Goal: Transaction & Acquisition: Purchase product/service

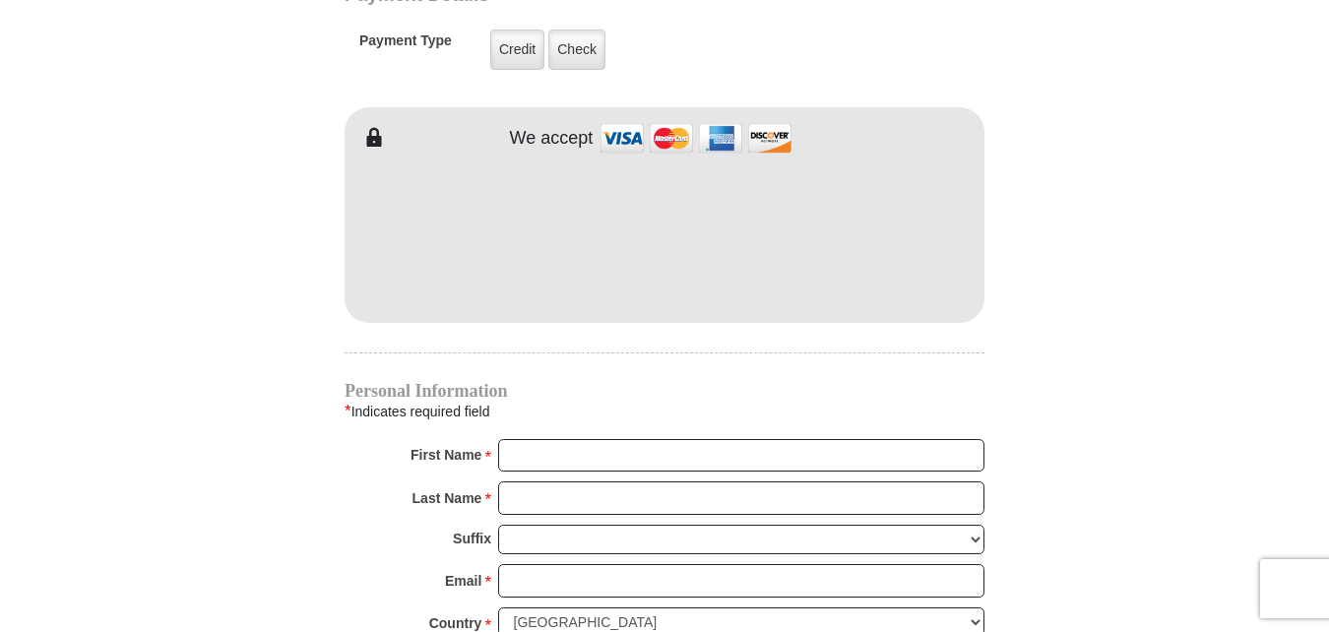
scroll to position [1674, 0]
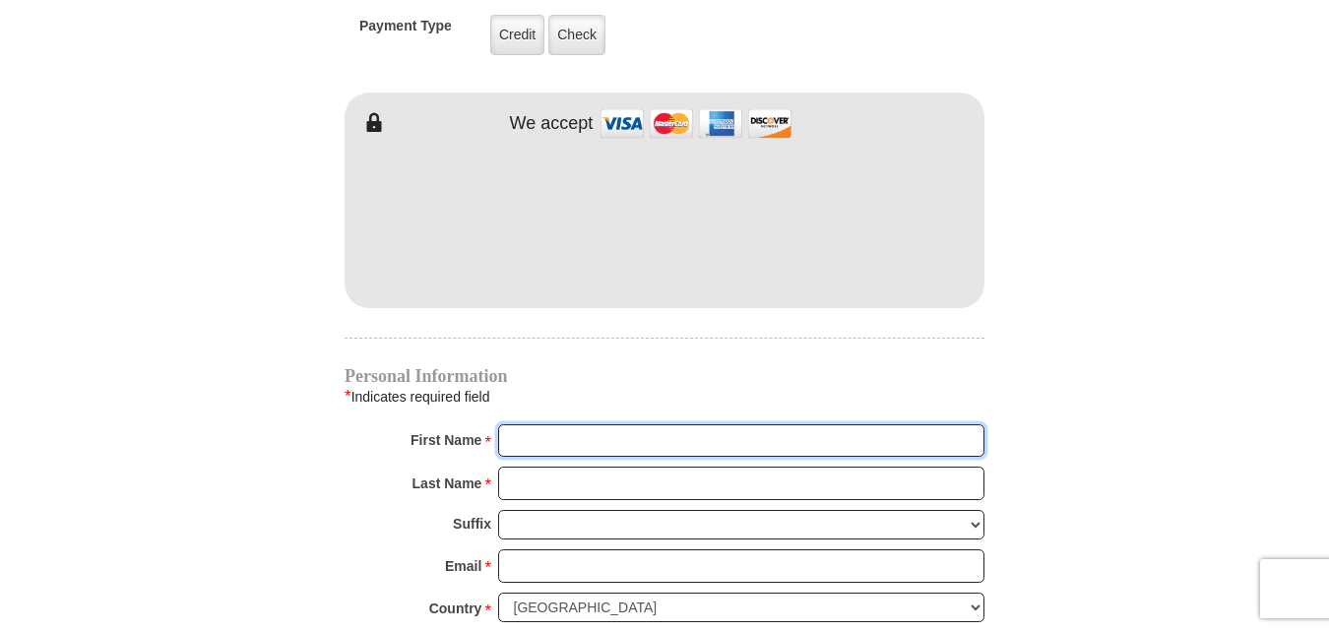
click at [625, 428] on input "First Name *" at bounding box center [741, 440] width 486 height 33
click at [537, 424] on input "First Name *" at bounding box center [741, 440] width 486 height 33
type input "[PERSON_NAME] & [PERSON_NAME]"
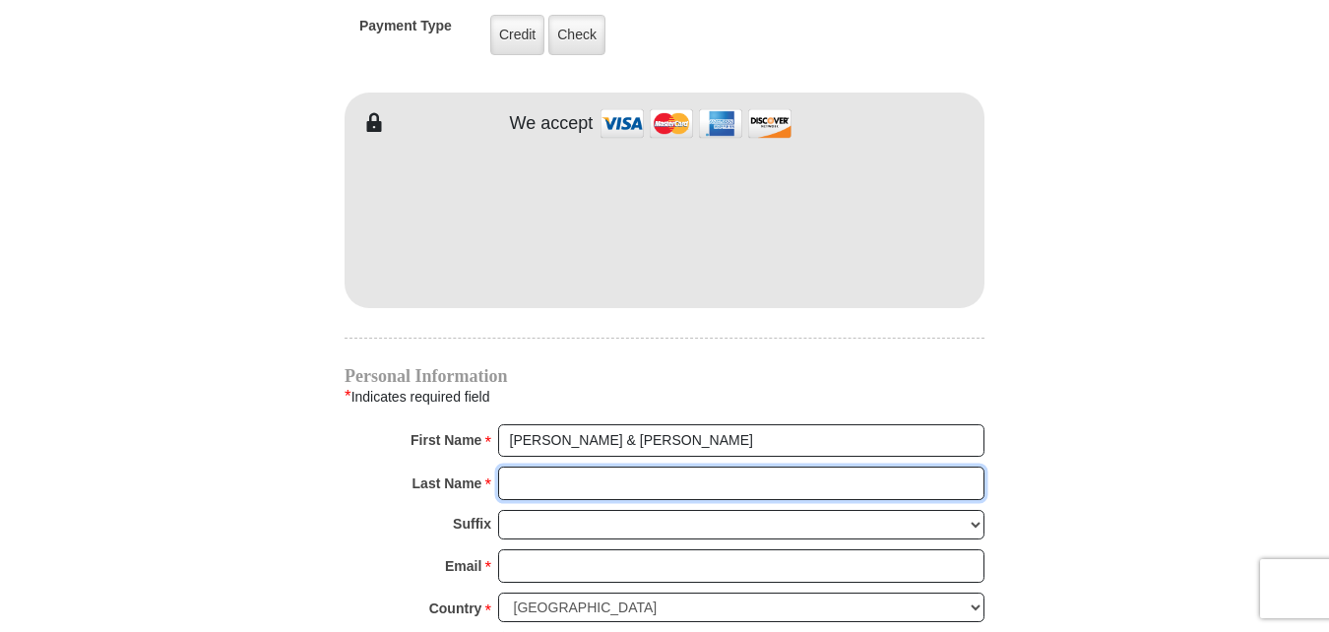
type input "[PERSON_NAME]"
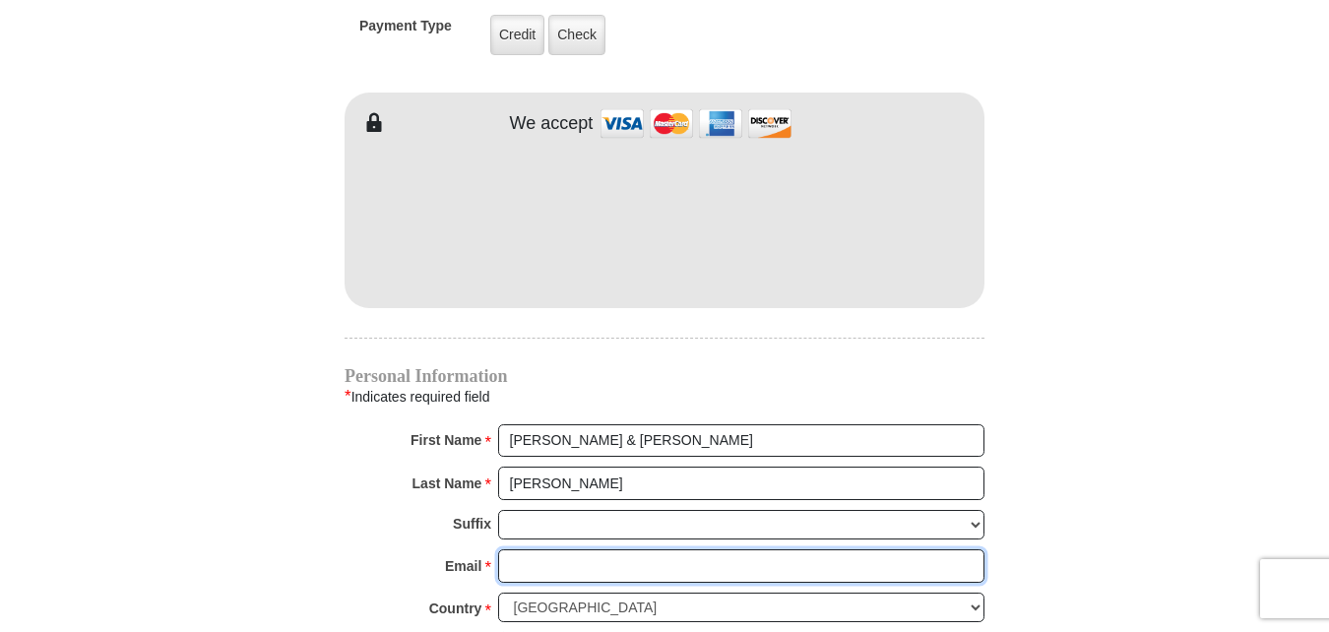
type input "[EMAIL_ADDRESS][DOMAIN_NAME]"
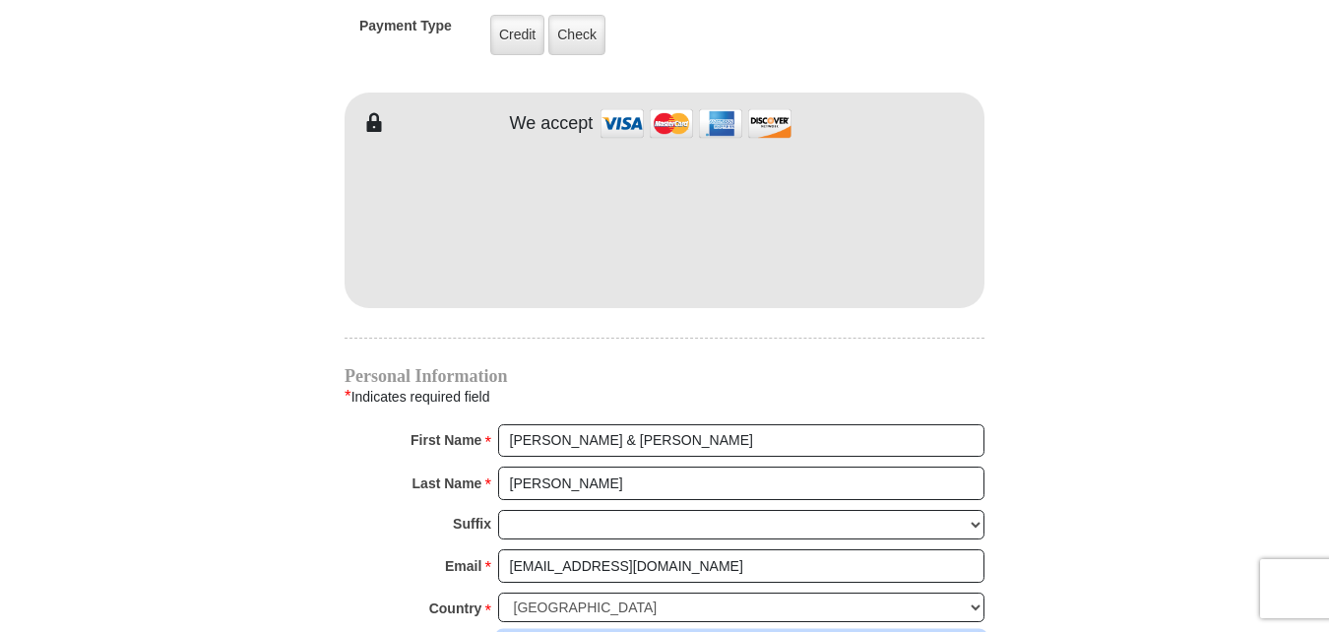
type input "PO Box 1241"
type input "Premont"
select select "[GEOGRAPHIC_DATA]"
type input "78375"
type input "3617748175"
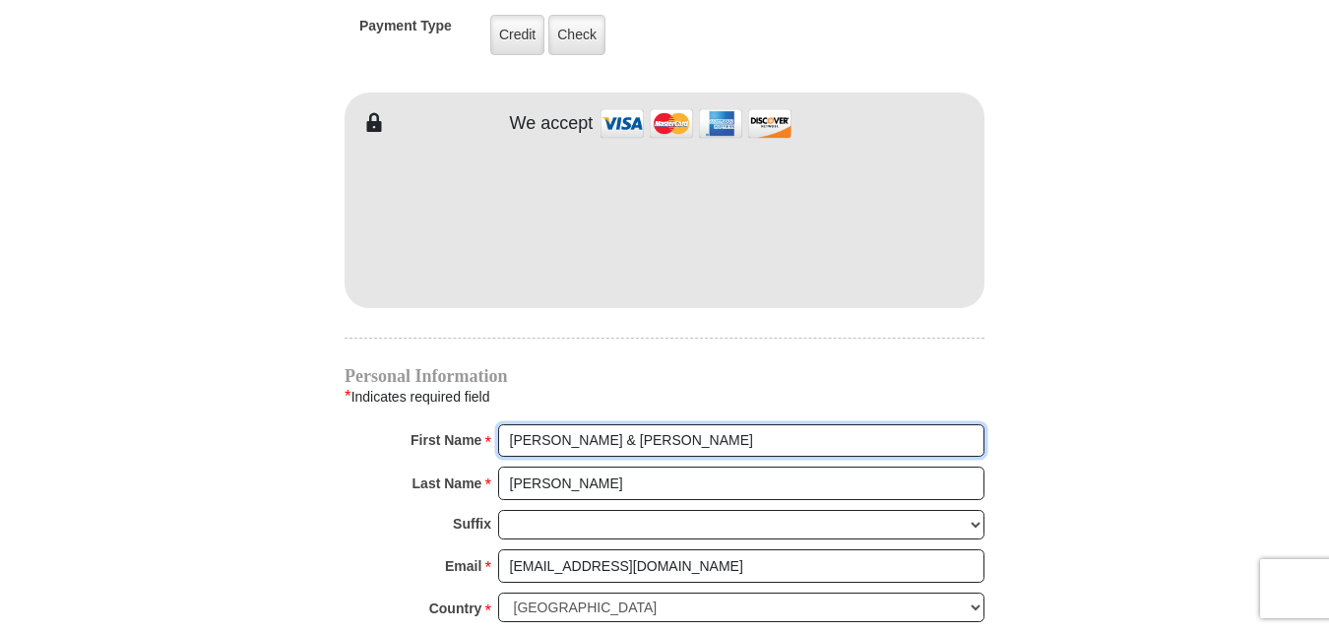
radio input "true"
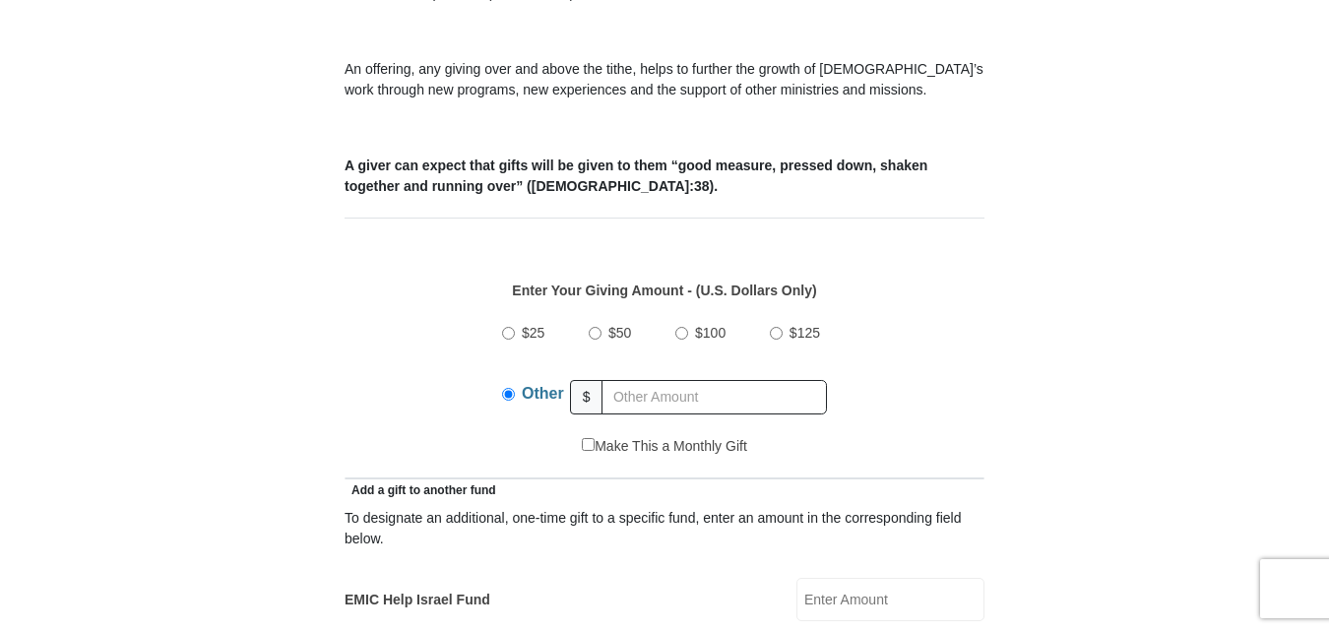
scroll to position [689, 0]
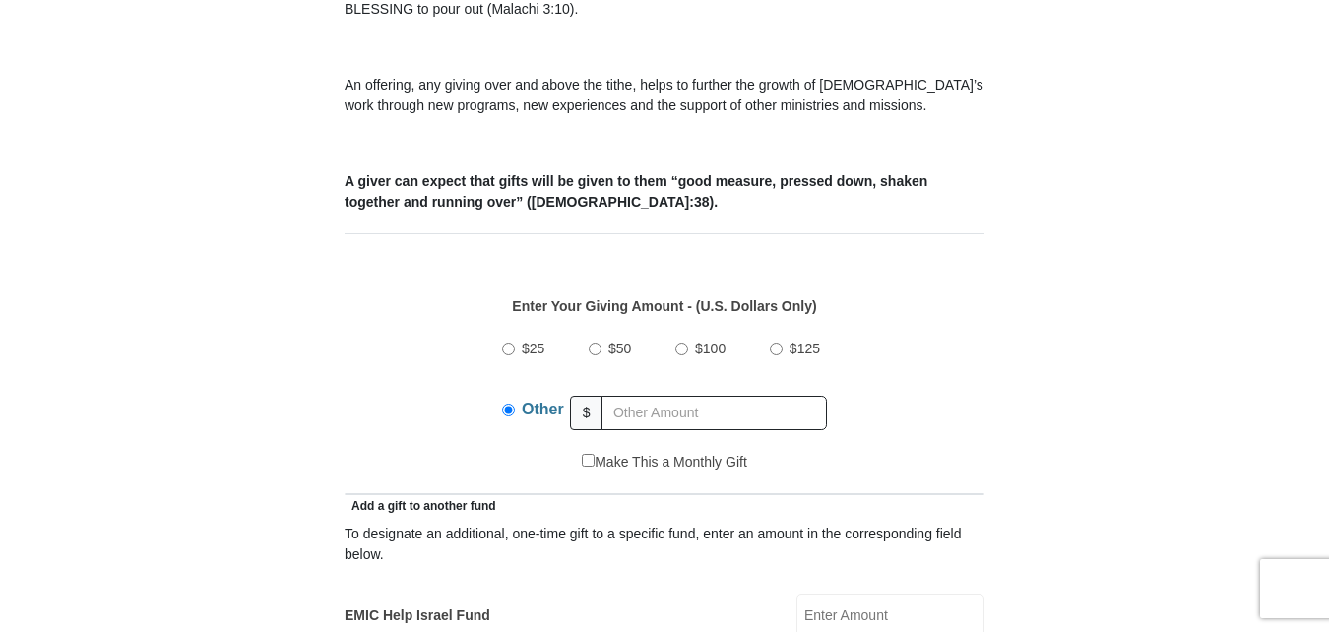
click at [593, 343] on input "$50" at bounding box center [595, 349] width 13 height 13
radio input "true"
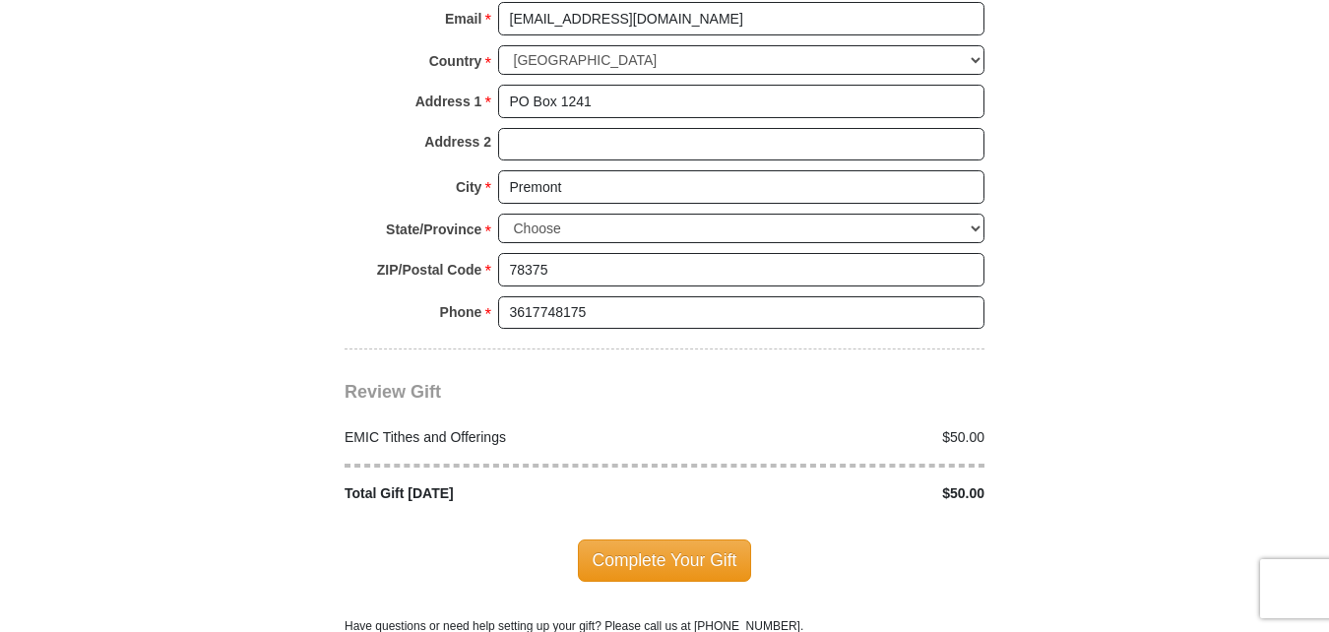
scroll to position [2363, 0]
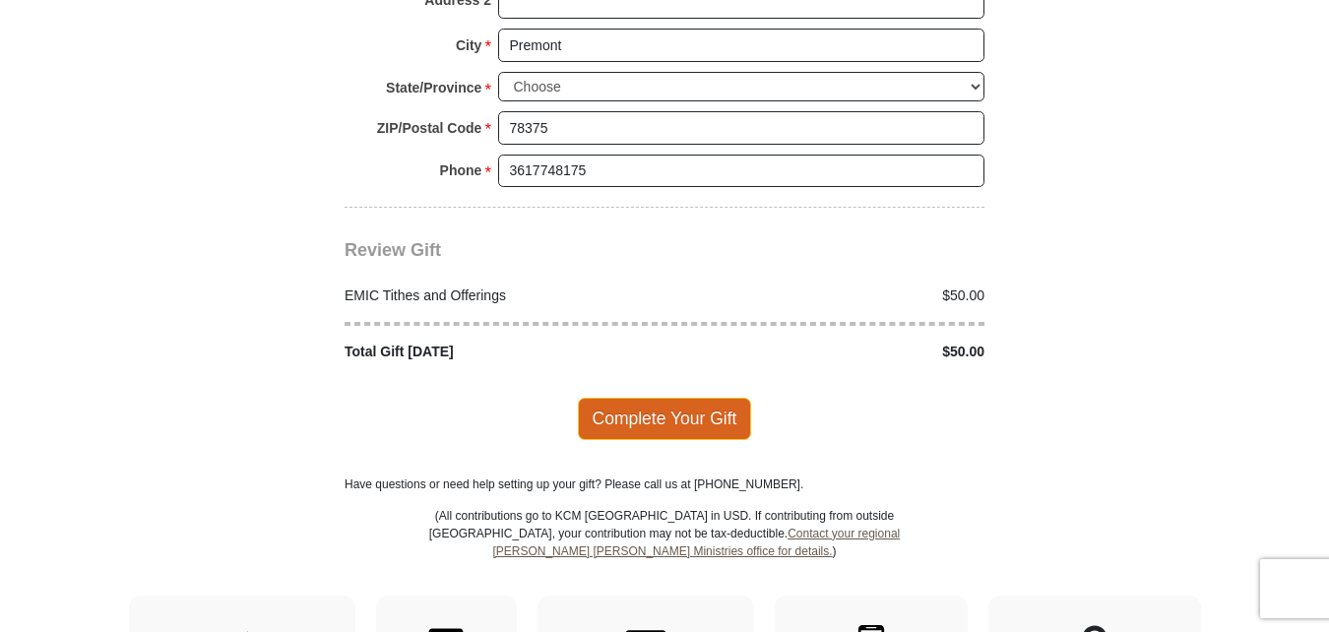
click at [658, 401] on span "Complete Your Gift" at bounding box center [665, 418] width 174 height 41
